Goal: Transaction & Acquisition: Book appointment/travel/reservation

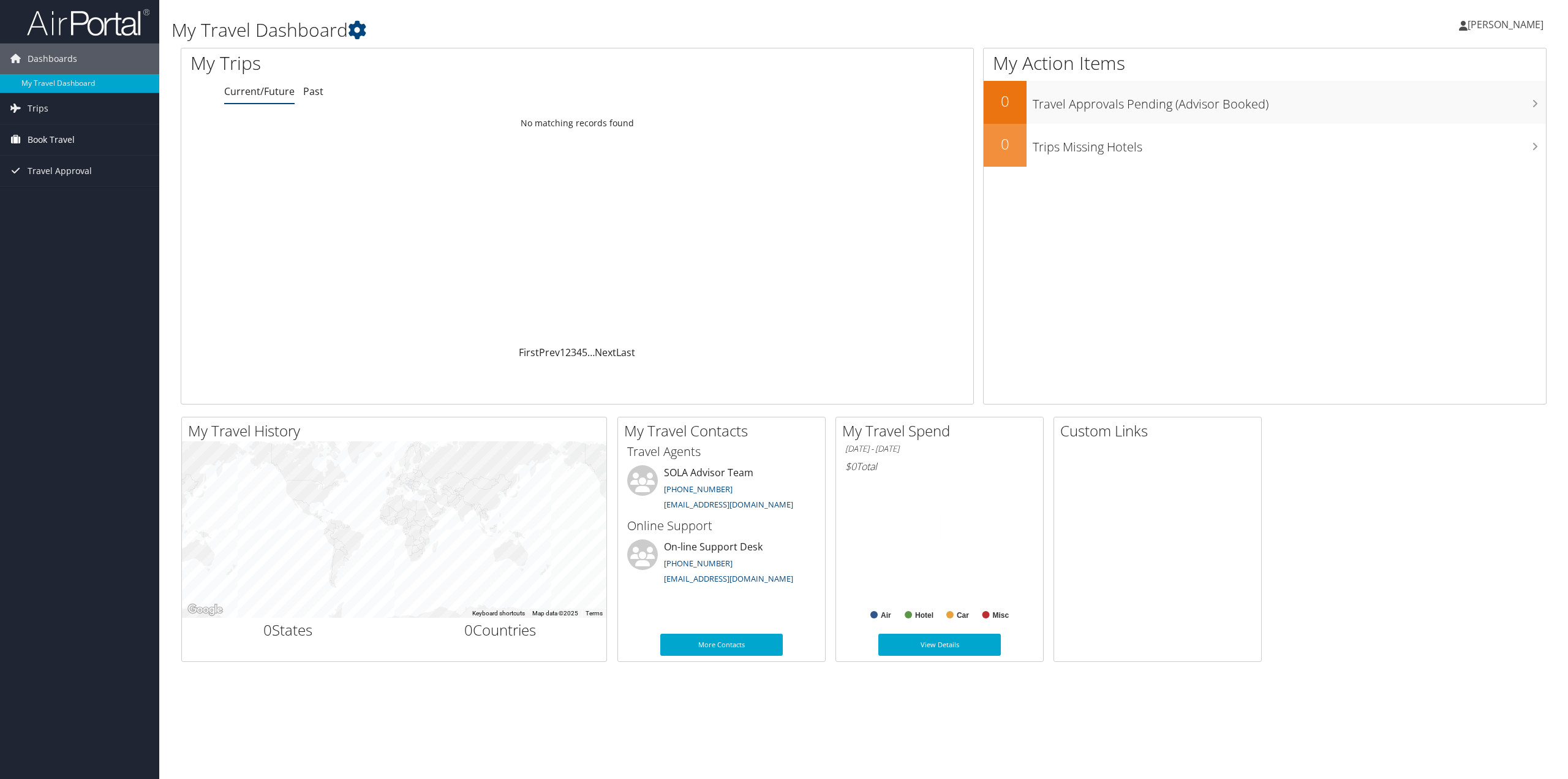
click at [83, 141] on link "Book Travel" at bounding box center [79, 140] width 159 height 31
click at [94, 179] on link "Book/Manage Online Trips" at bounding box center [79, 183] width 159 height 18
